Goal: Communication & Community: Share content

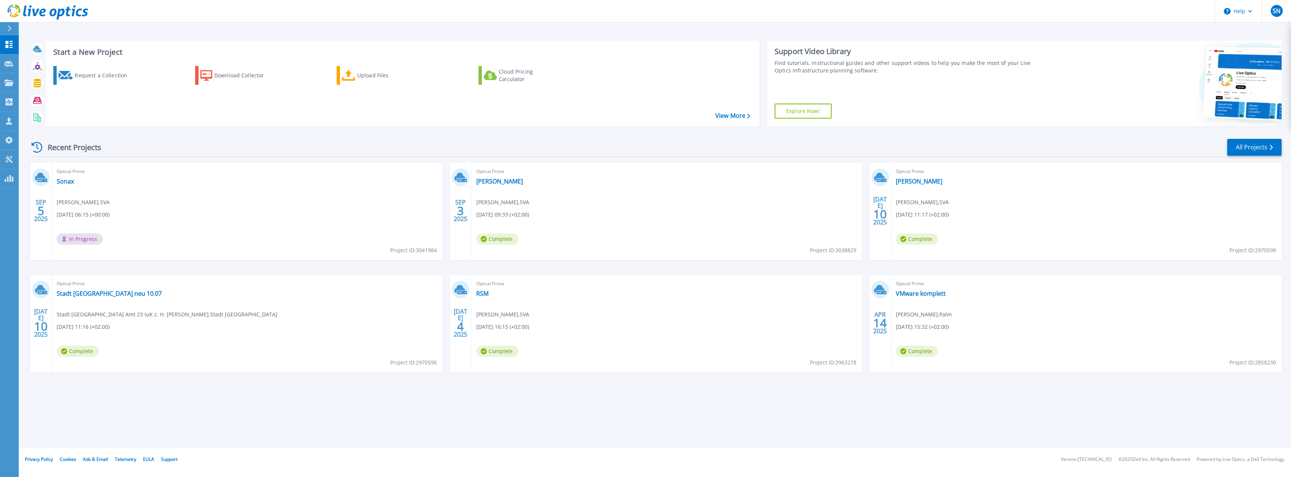
click at [42, 10] on icon at bounding box center [42, 13] width 6 height 8
click at [64, 181] on link "Sonax" at bounding box center [65, 181] width 17 height 8
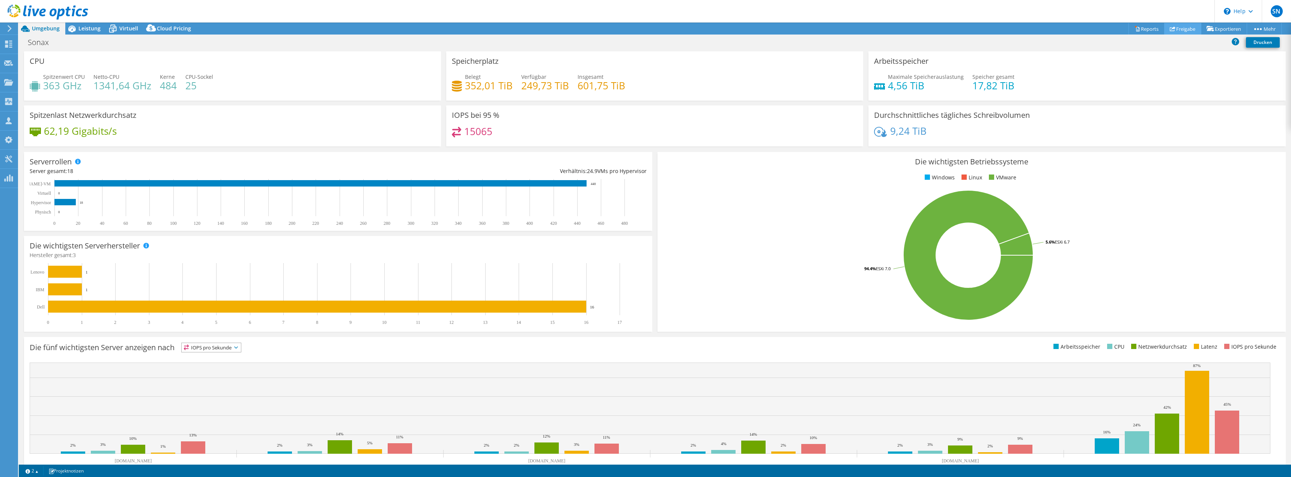
click at [1172, 28] on link "Freigabe" at bounding box center [1182, 29] width 37 height 12
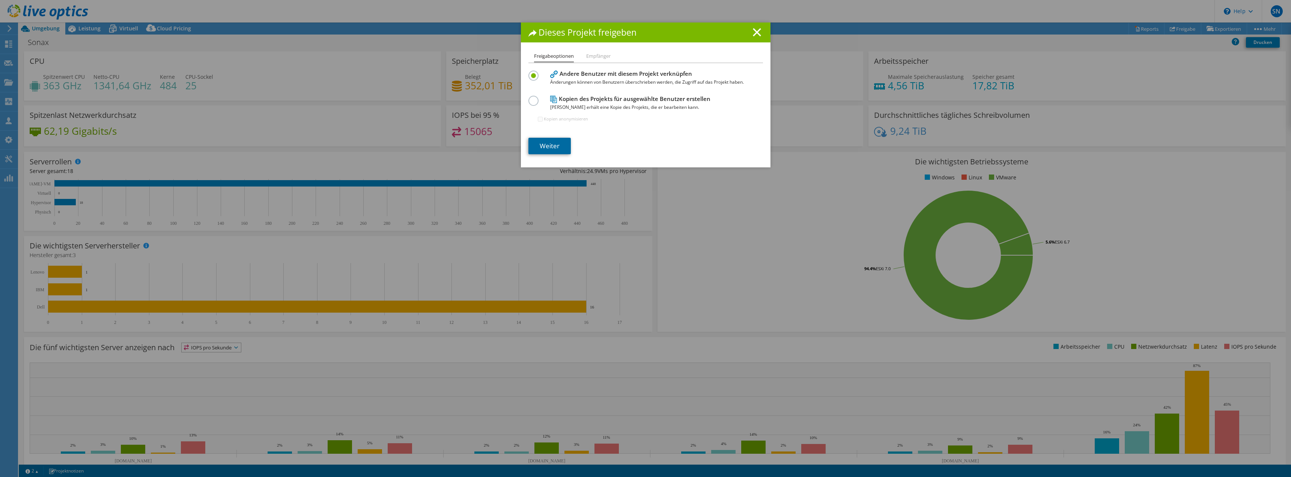
click at [548, 143] on link "Weiter" at bounding box center [549, 146] width 42 height 17
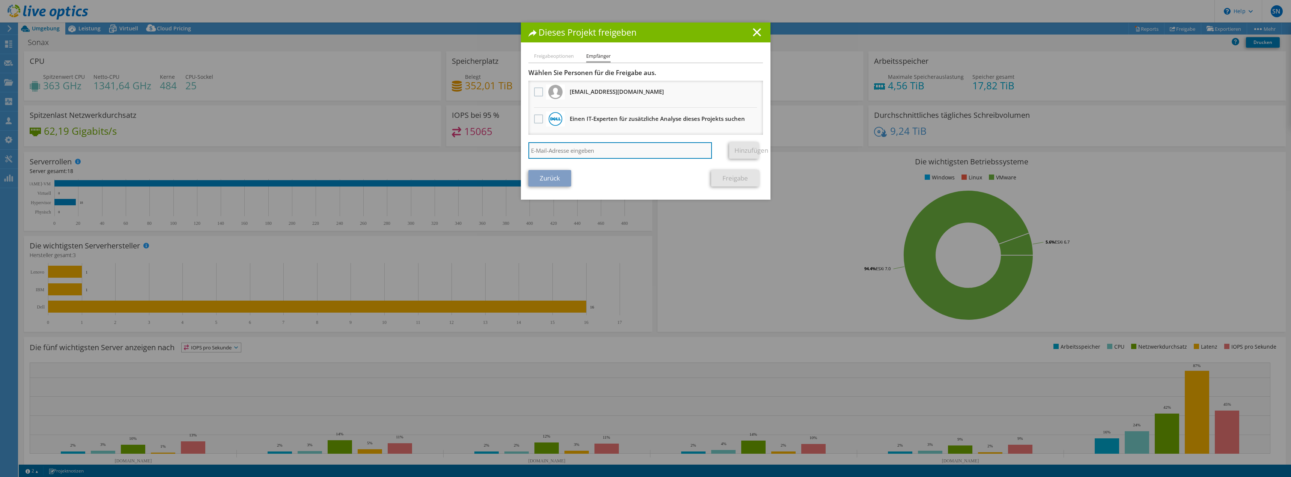
click at [570, 151] on input "search" at bounding box center [620, 150] width 184 height 17
type input "s"
click at [556, 147] on input "search" at bounding box center [620, 150] width 184 height 17
paste input "Sebastian.Richter@sva.de"
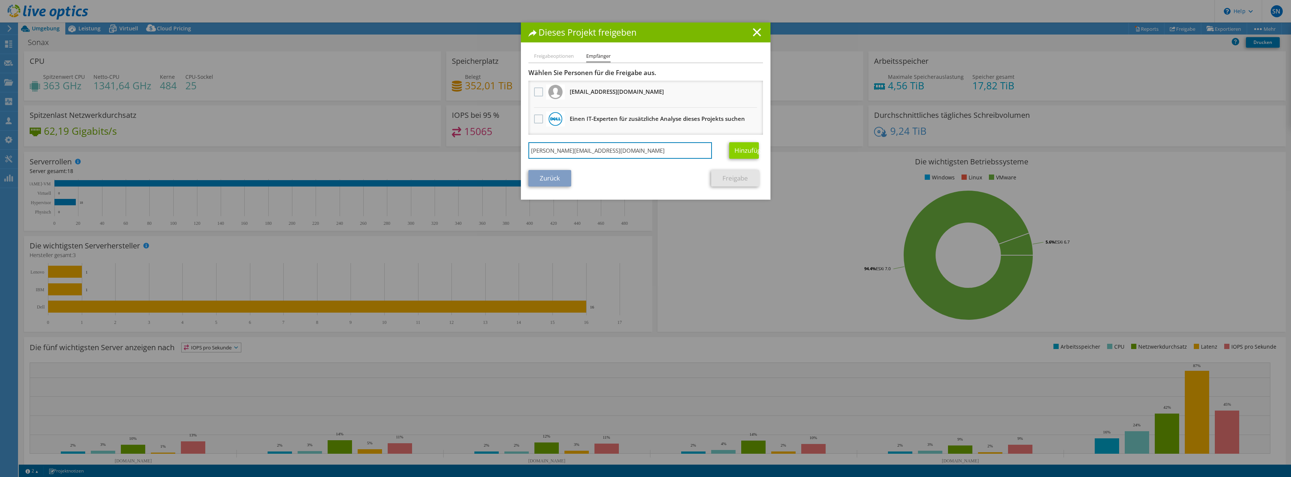
type input "Sebastian.Richter@sva.de"
click at [751, 147] on link "Hinzufügen" at bounding box center [744, 150] width 30 height 17
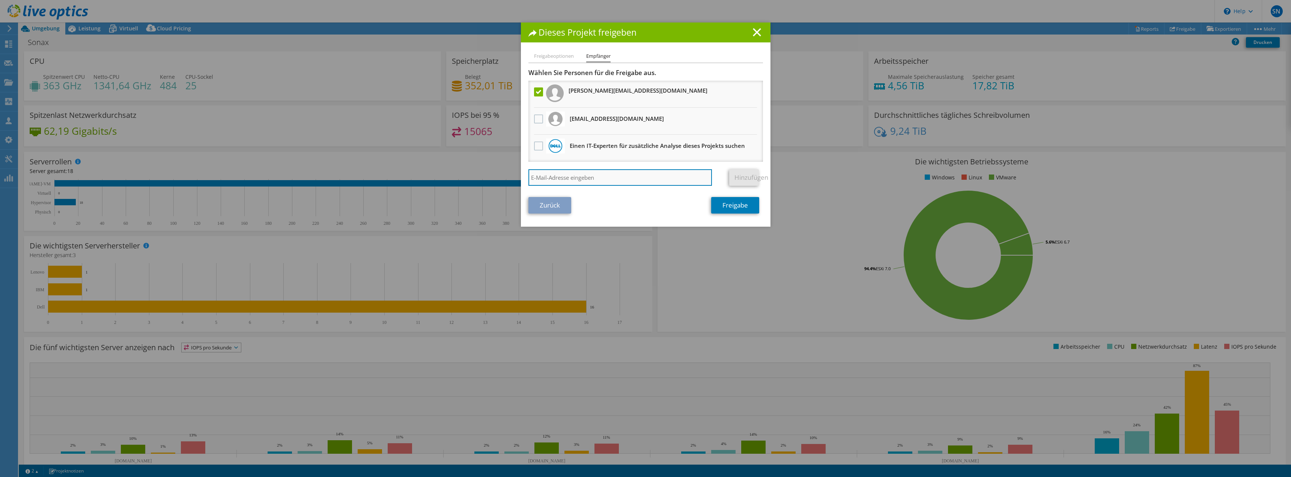
click at [590, 181] on input "search" at bounding box center [620, 177] width 184 height 17
paste input "Christian.Melzer@sva.de"
type input "Christian.Melzer@sva.de"
click at [738, 175] on link "Hinzufügen" at bounding box center [744, 177] width 30 height 17
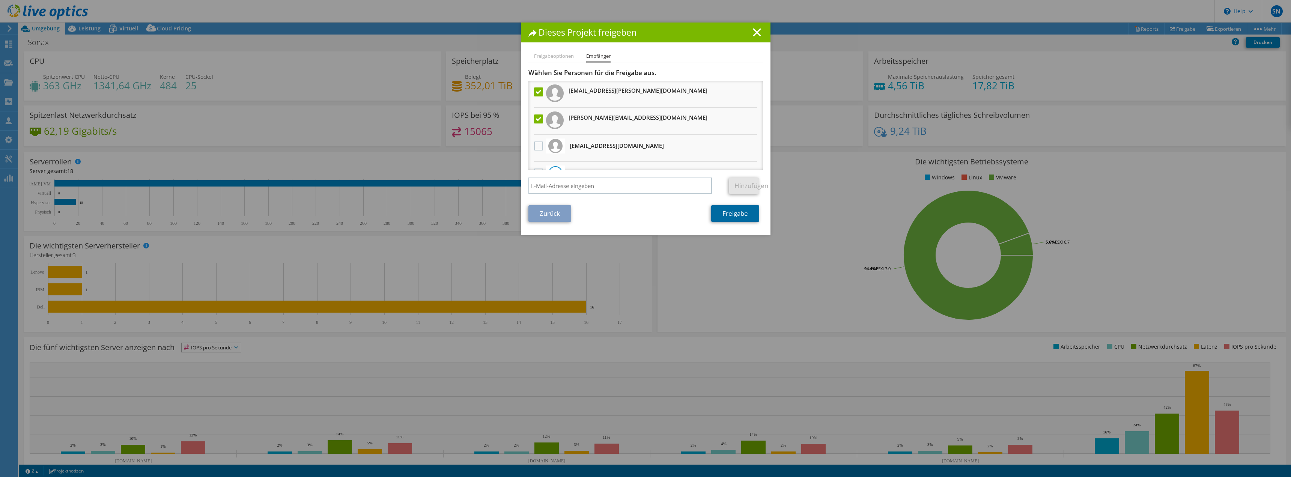
click at [739, 213] on link "Freigabe" at bounding box center [735, 213] width 48 height 17
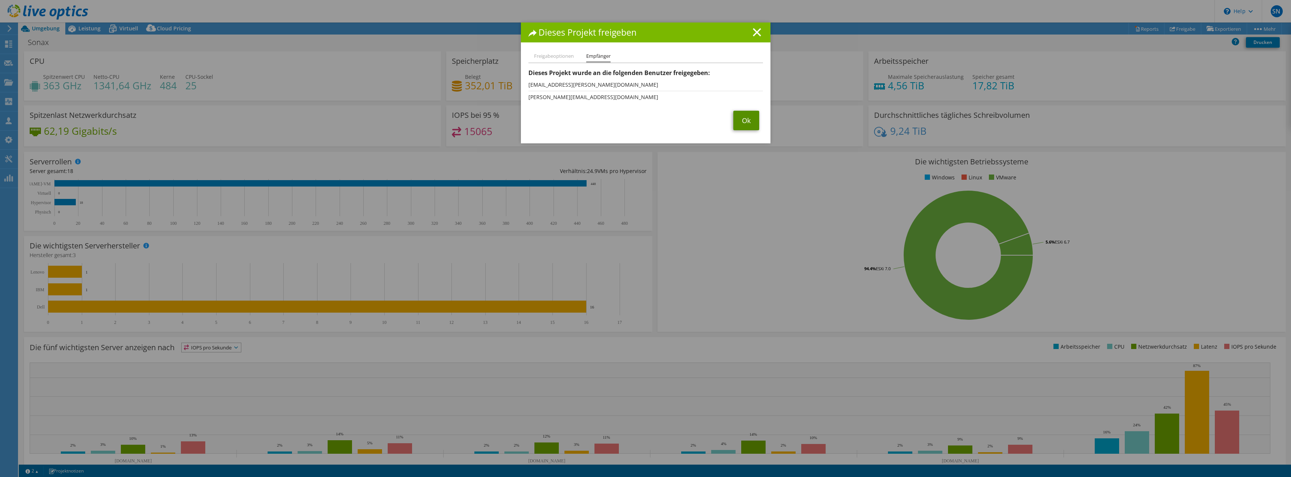
click at [750, 122] on link "Ok" at bounding box center [746, 121] width 26 height 20
